Goal: Task Accomplishment & Management: Complete application form

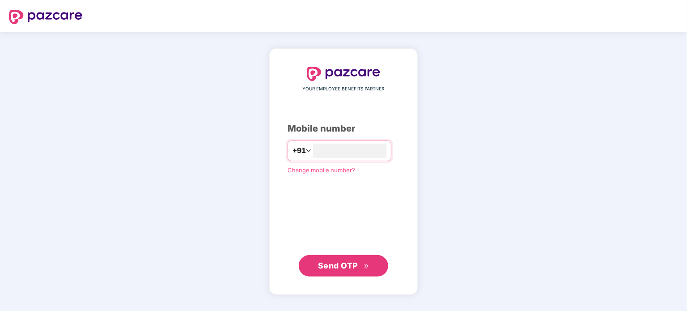
type input "**********"
click at [348, 260] on span "Send OTP" at bounding box center [344, 265] width 52 height 13
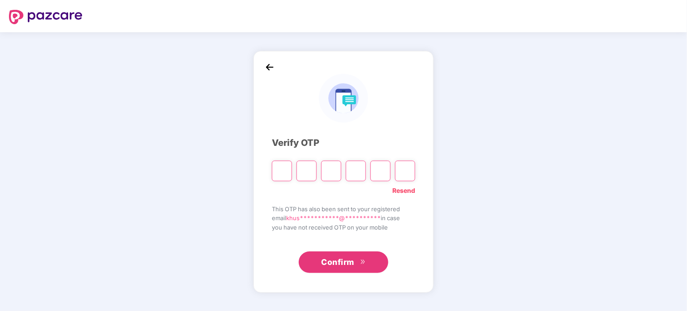
type input "*"
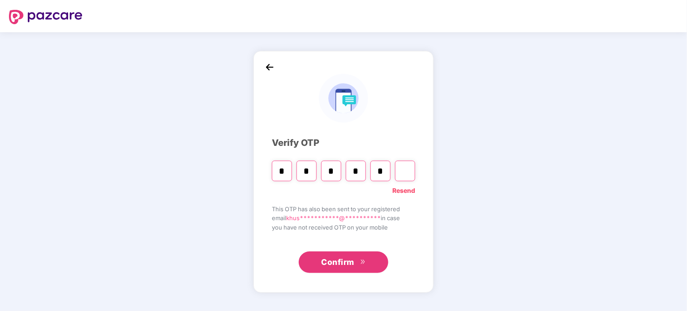
type input "*"
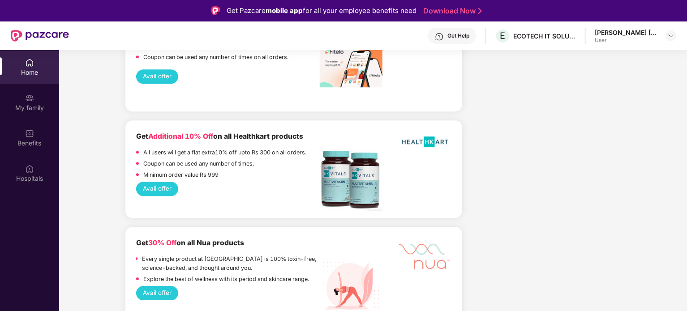
scroll to position [1120, 0]
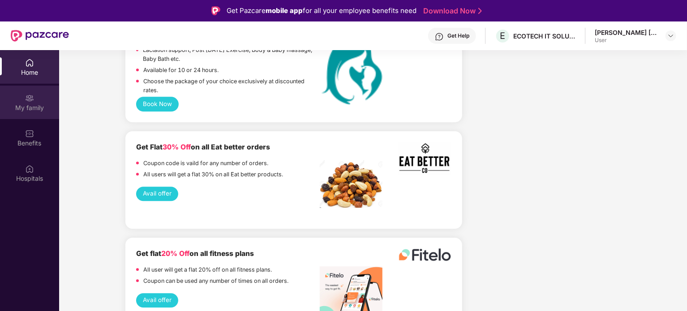
click at [34, 105] on div "My family" at bounding box center [29, 108] width 59 height 9
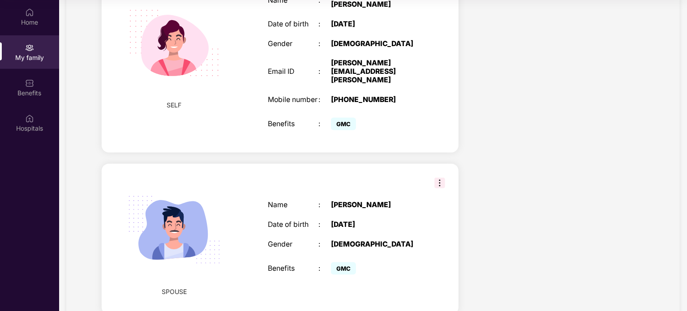
scroll to position [404, 0]
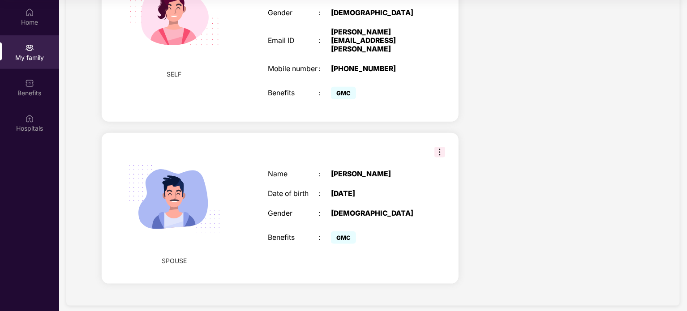
click at [437, 147] on img at bounding box center [440, 152] width 11 height 11
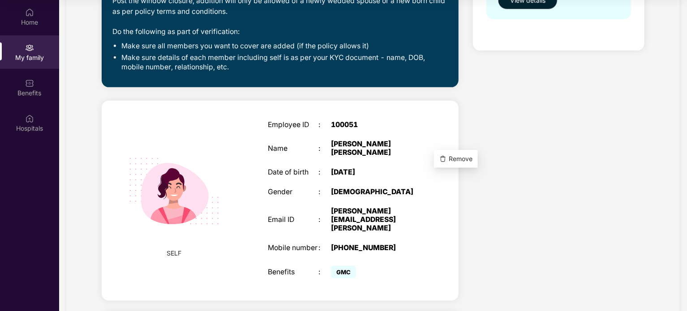
scroll to position [0, 0]
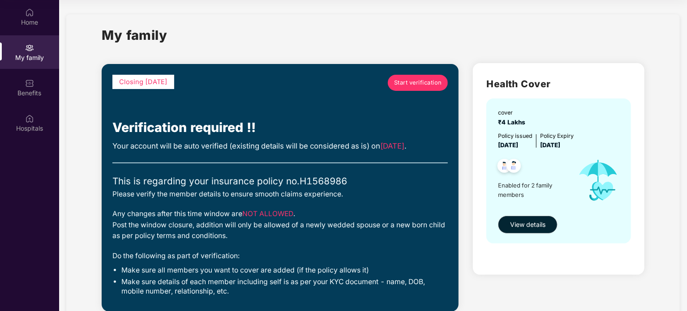
click at [423, 87] on span "Start verification" at bounding box center [418, 82] width 48 height 9
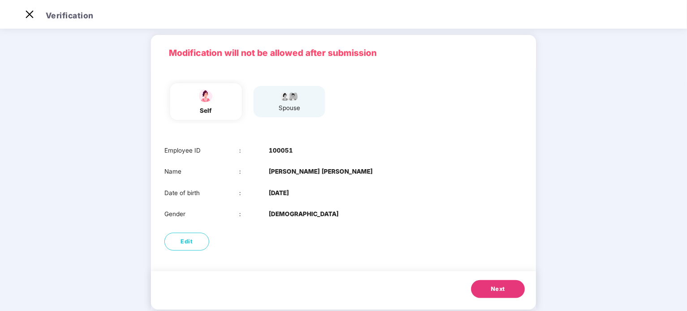
scroll to position [45, 0]
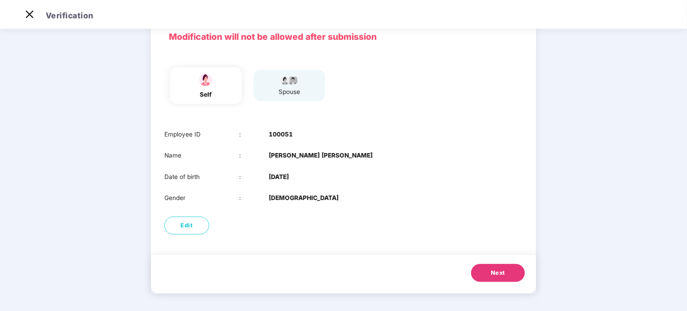
click at [499, 276] on span "Next" at bounding box center [498, 273] width 14 height 9
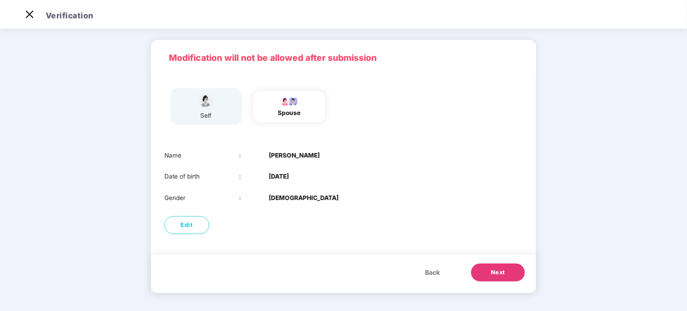
scroll to position [24, 0]
click at [499, 276] on span "Next" at bounding box center [498, 272] width 14 height 9
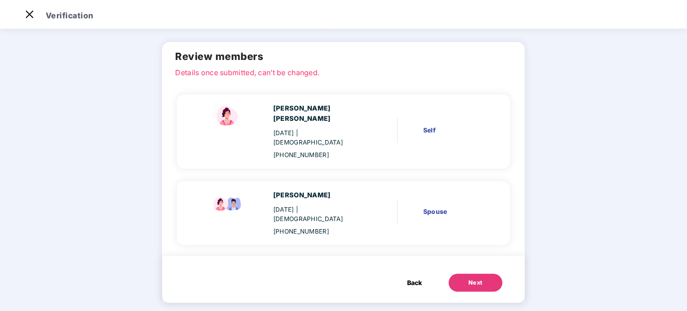
scroll to position [14, 0]
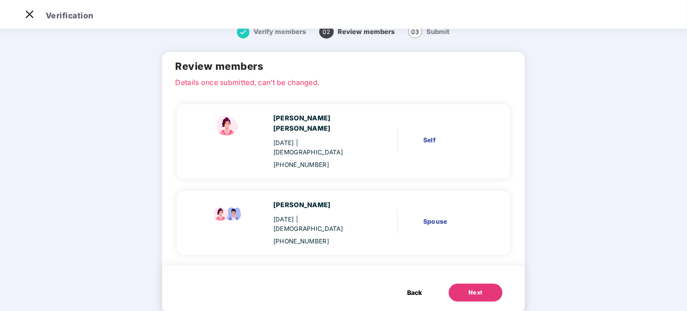
click at [469, 289] on div "Next" at bounding box center [476, 293] width 14 height 9
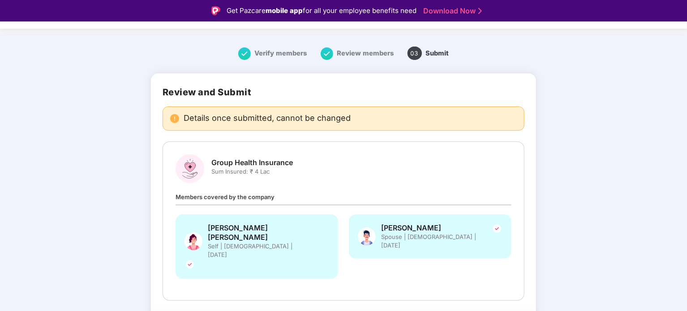
scroll to position [25, 0]
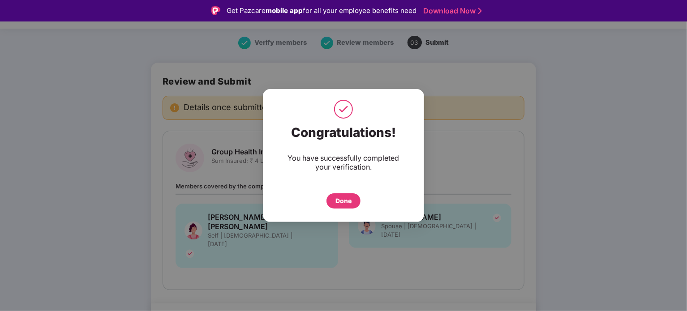
click at [349, 202] on div "Done" at bounding box center [344, 201] width 16 height 10
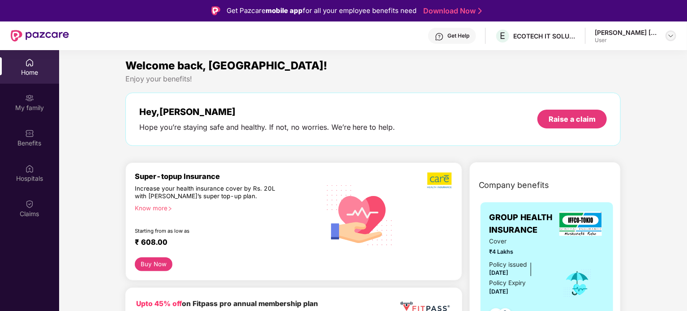
click at [668, 37] on img at bounding box center [671, 35] width 7 height 7
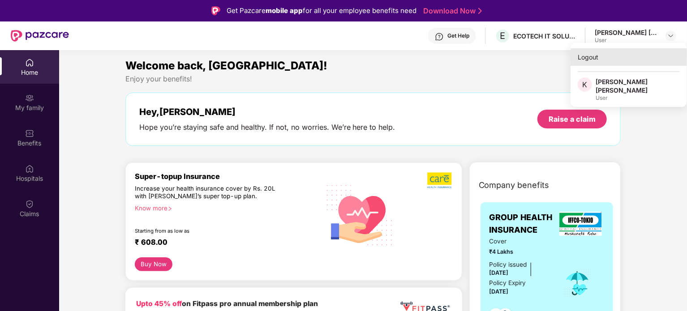
click at [626, 57] on div "Logout" at bounding box center [629, 56] width 116 height 17
